Goal: Transaction & Acquisition: Obtain resource

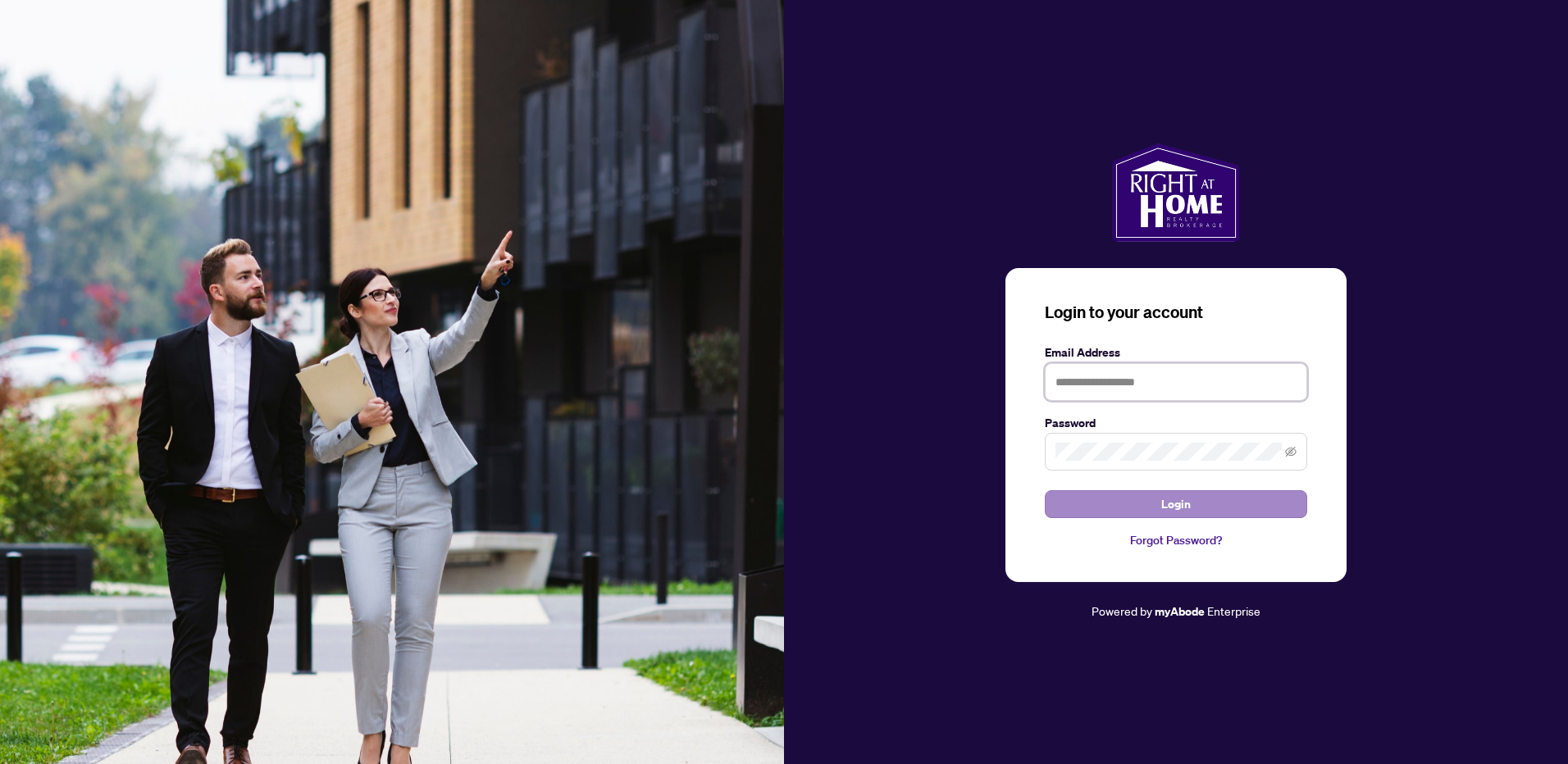
type input "**********"
click at [1176, 503] on span "Login" at bounding box center [1176, 504] width 30 height 26
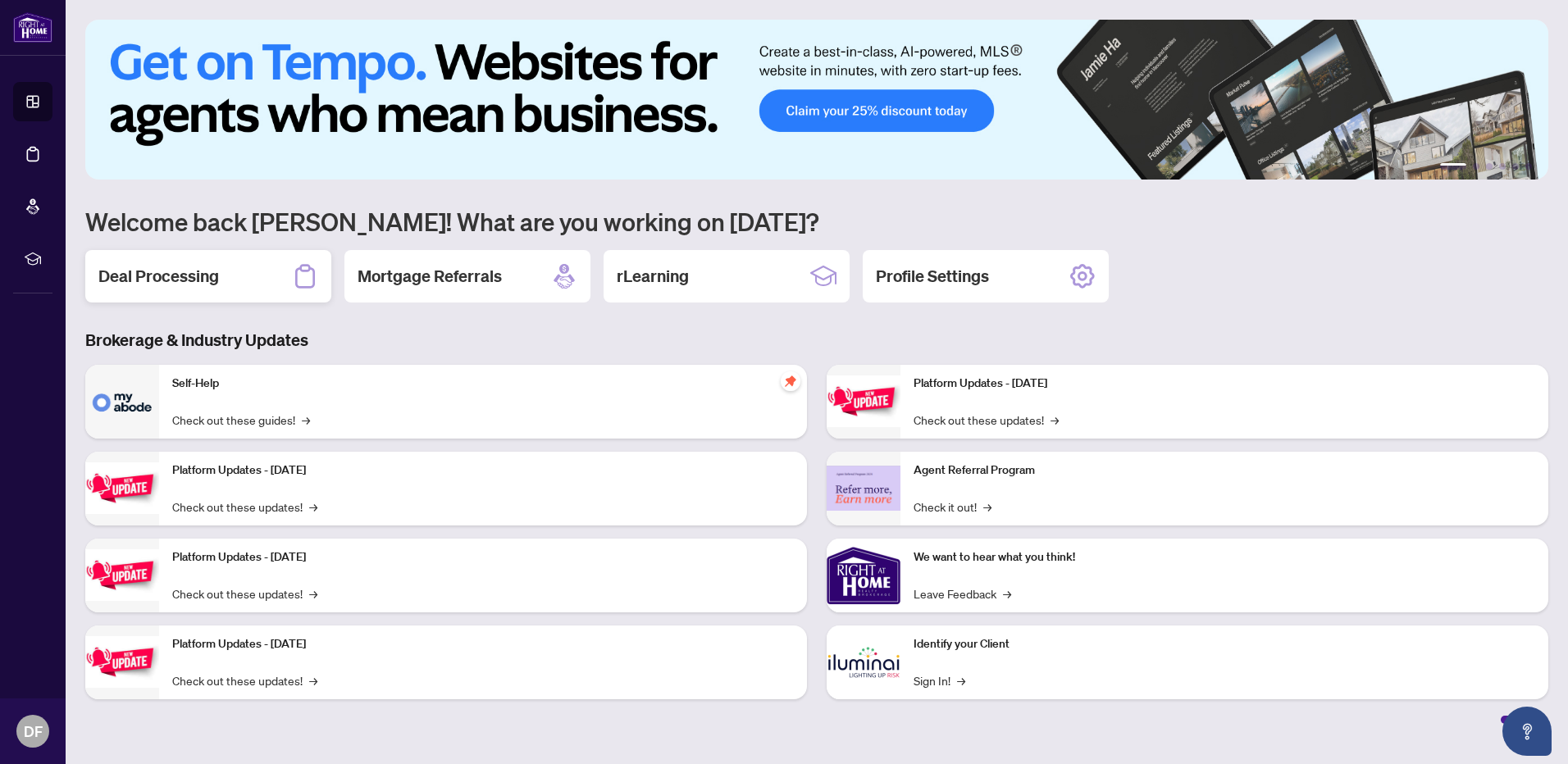
click at [239, 281] on div "Deal Processing" at bounding box center [208, 276] width 246 height 52
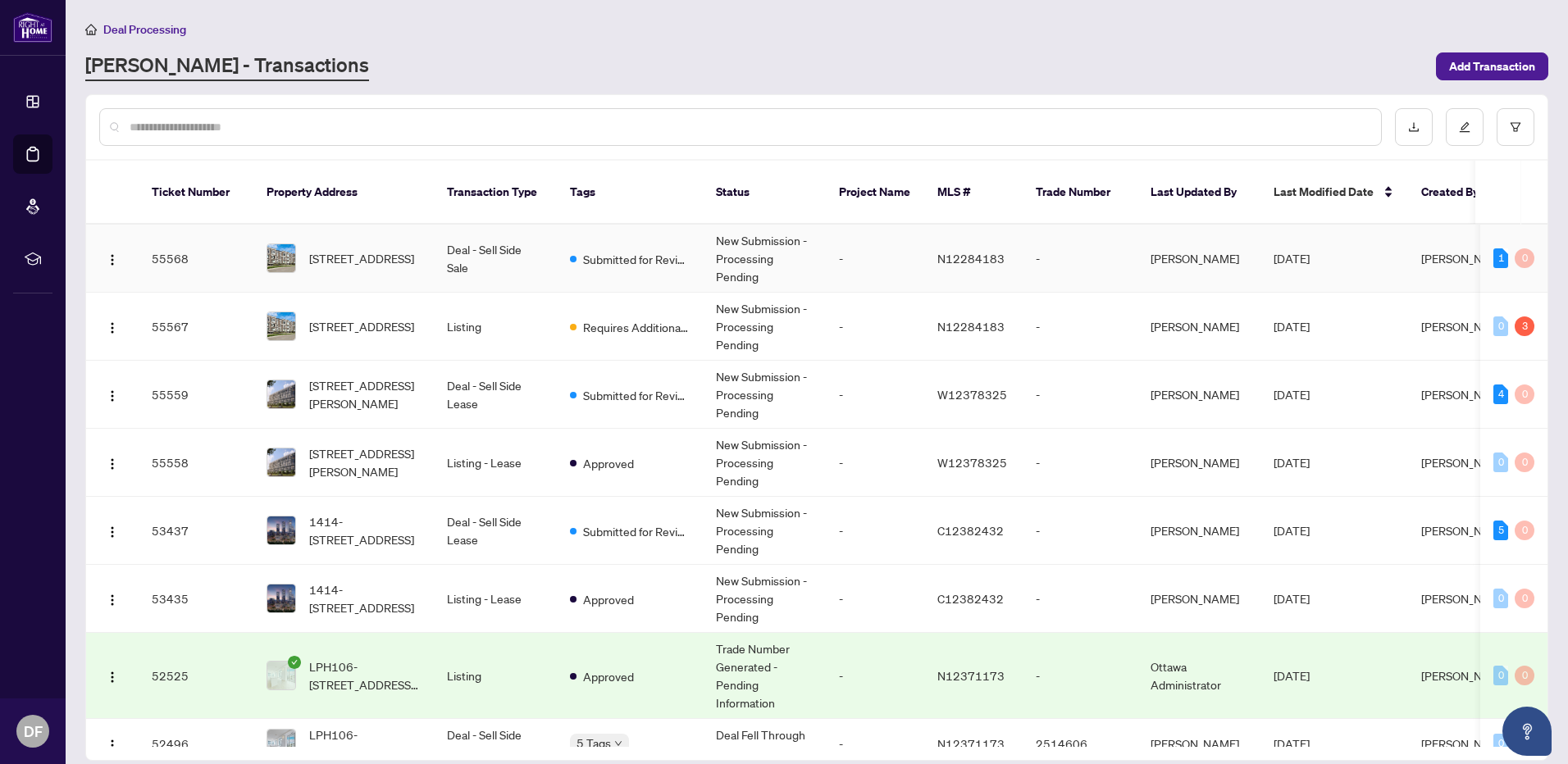
click at [736, 237] on td "New Submission - Processing Pending" at bounding box center [763, 259] width 123 height 68
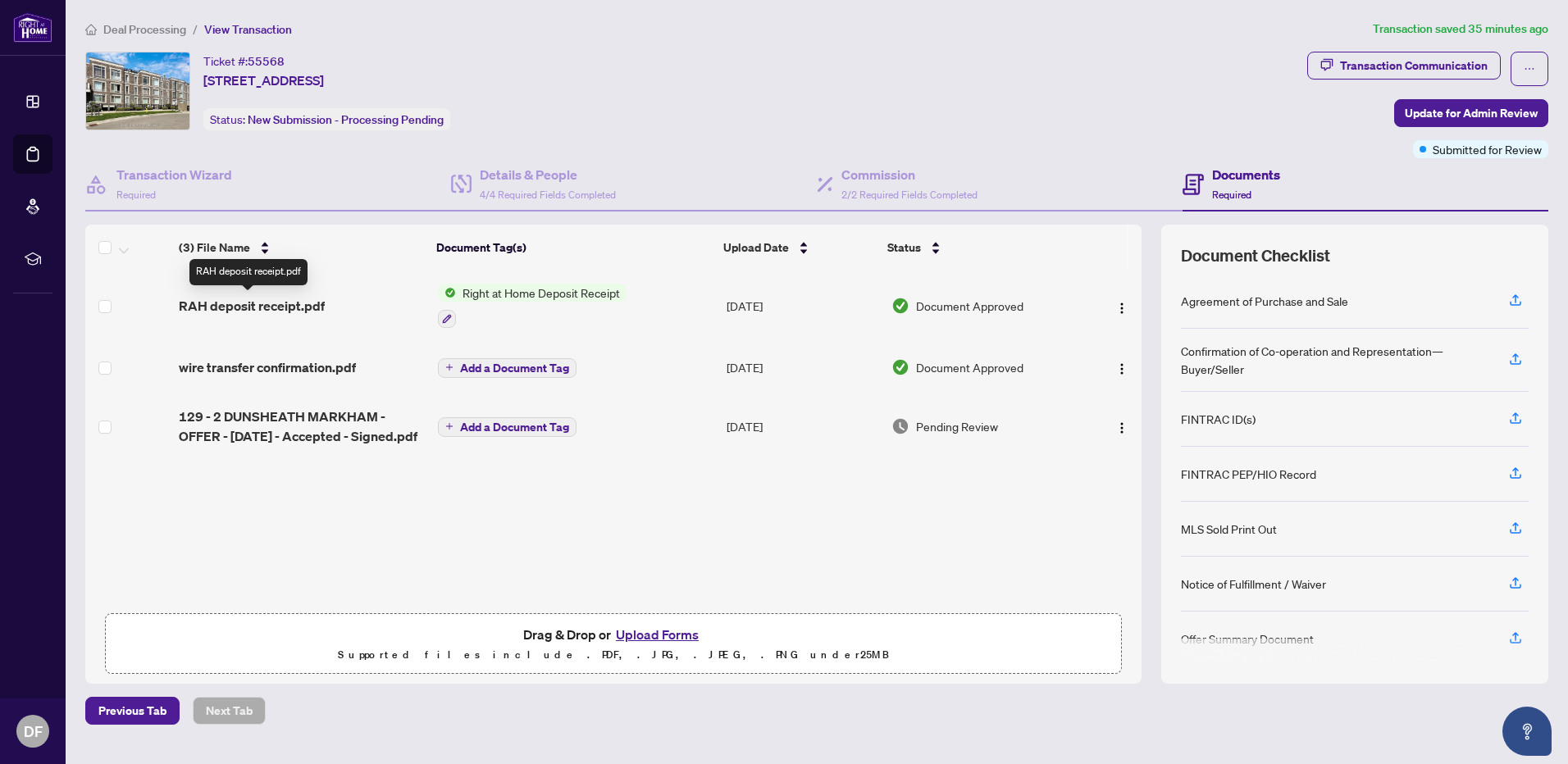
click at [233, 303] on span "RAH deposit receipt.pdf" at bounding box center [251, 306] width 146 height 20
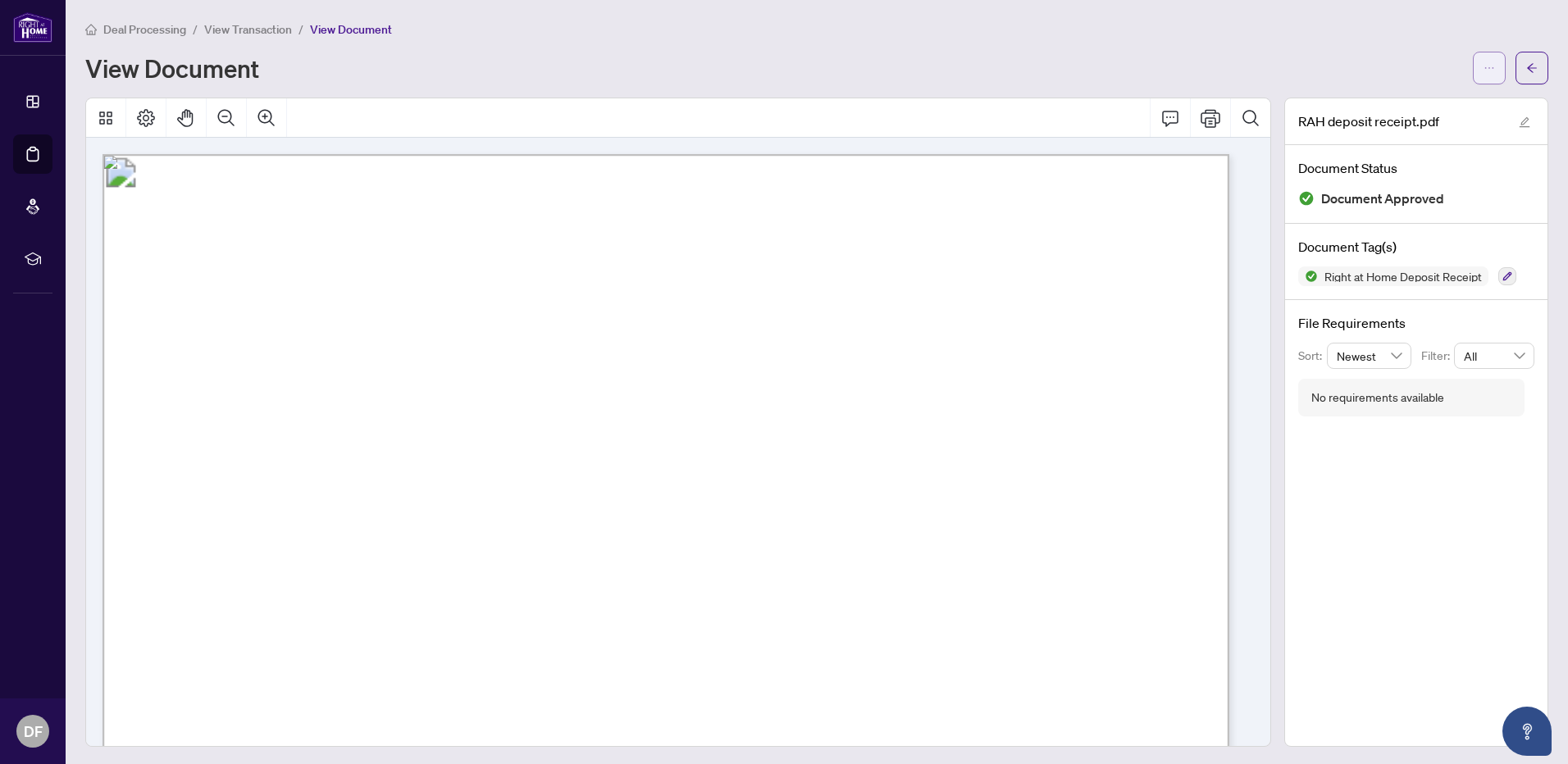
click at [1490, 75] on button "button" at bounding box center [1489, 68] width 33 height 33
click at [1422, 107] on span "Download" at bounding box center [1417, 104] width 125 height 18
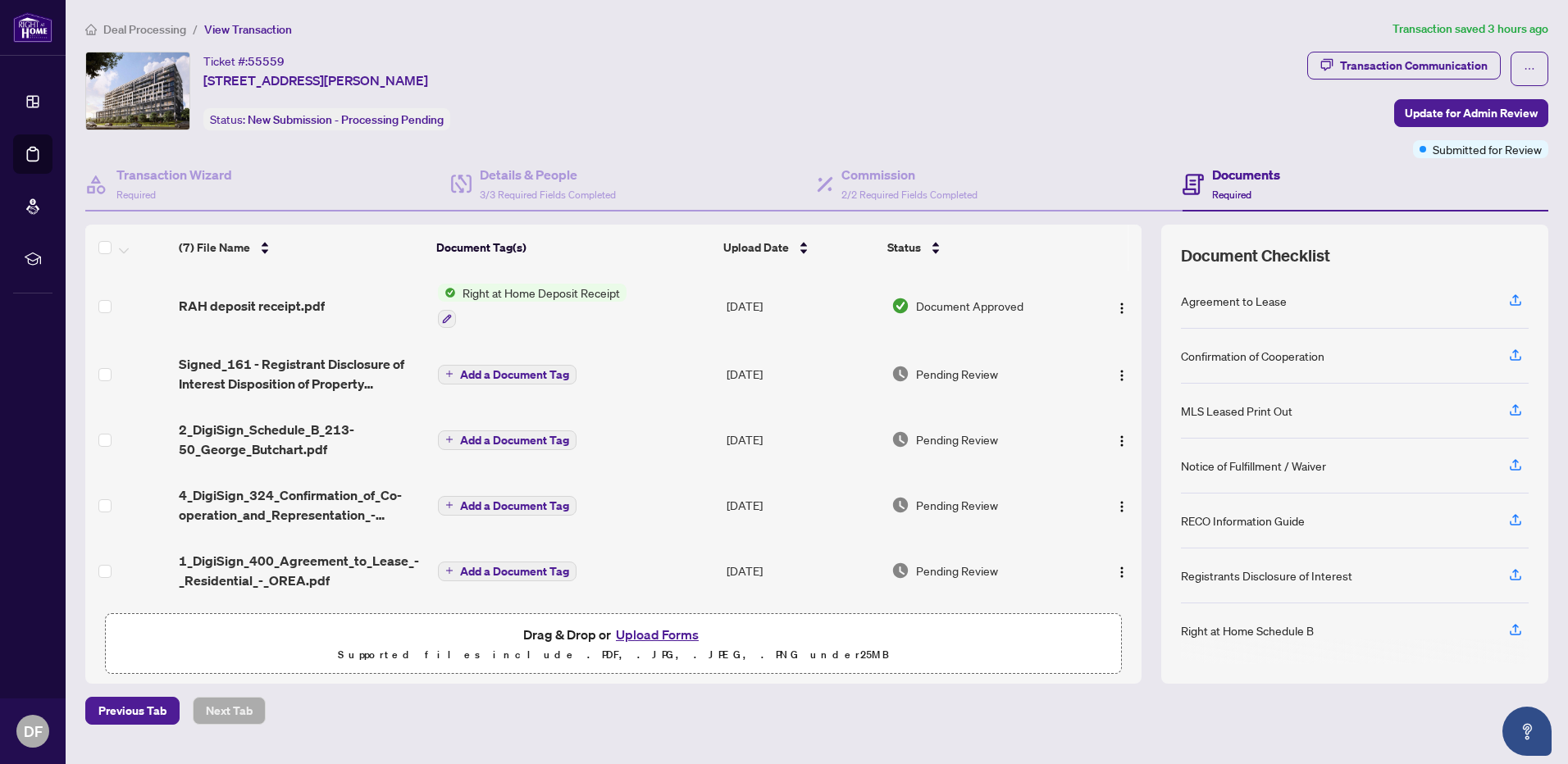
click at [577, 297] on span "Right at Home Deposit Receipt" at bounding box center [542, 293] width 171 height 18
click at [264, 296] on span "RAH deposit receipt.pdf" at bounding box center [251, 306] width 146 height 20
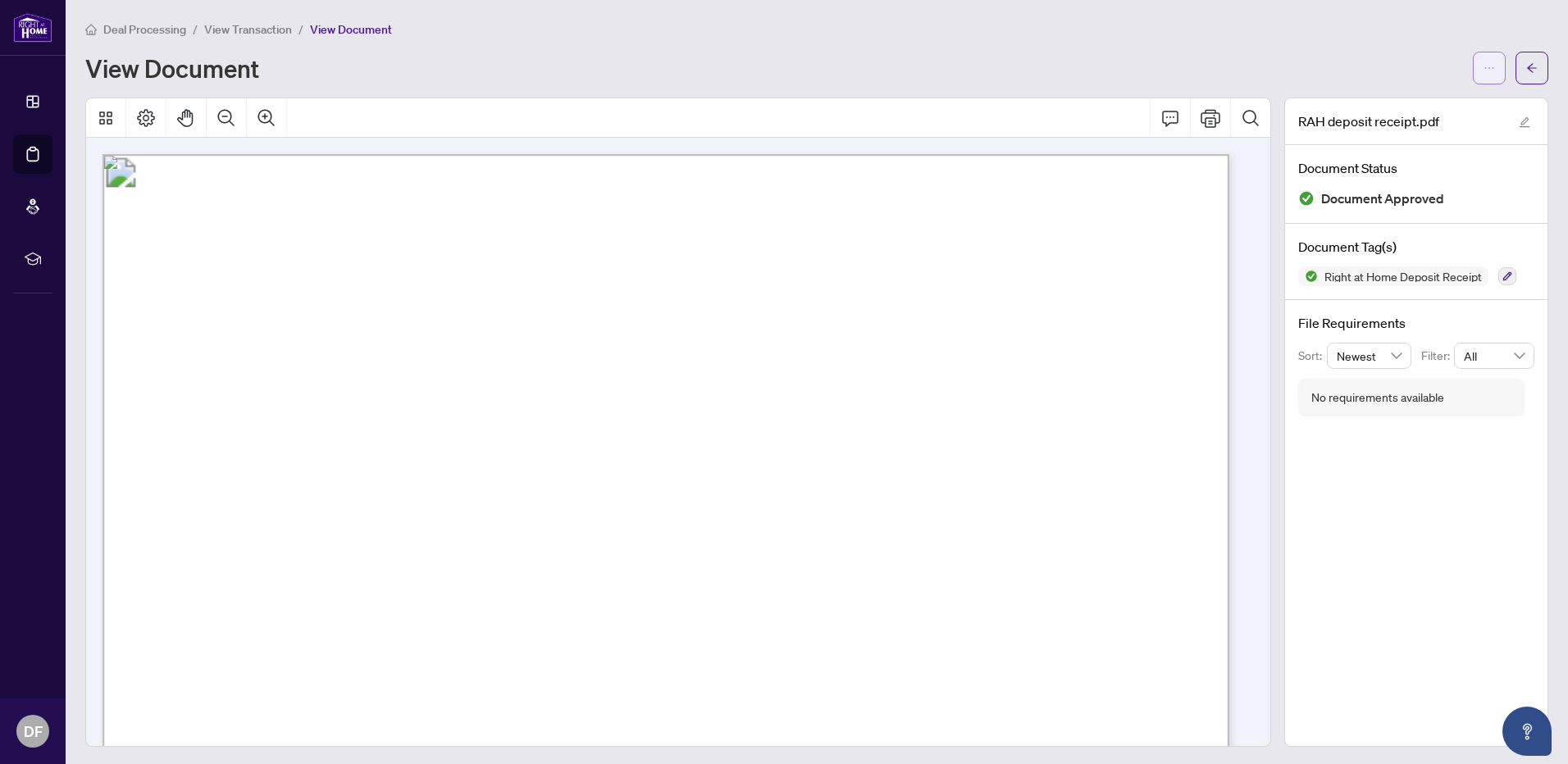
click at [1484, 73] on span "button" at bounding box center [1489, 67] width 12 height 26
click at [1418, 100] on span "Download" at bounding box center [1417, 104] width 125 height 18
drag, startPoint x: 842, startPoint y: 66, endPoint x: 931, endPoint y: 10, distance: 105.2
click at [842, 66] on div "View Document" at bounding box center [774, 67] width 1378 height 26
